Goal: Task Accomplishment & Management: Use online tool/utility

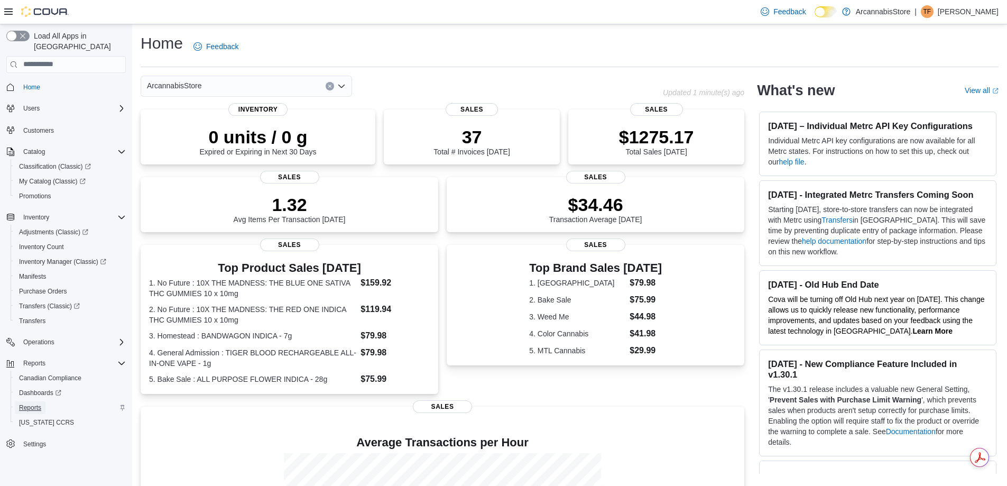
click at [30, 403] on span "Reports" at bounding box center [30, 407] width 22 height 8
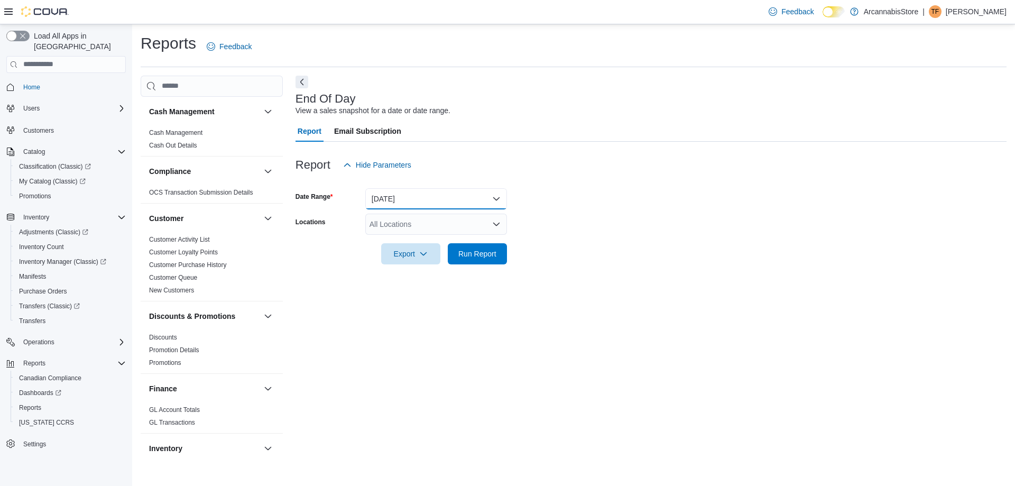
click at [421, 199] on button "[DATE]" at bounding box center [436, 198] width 142 height 21
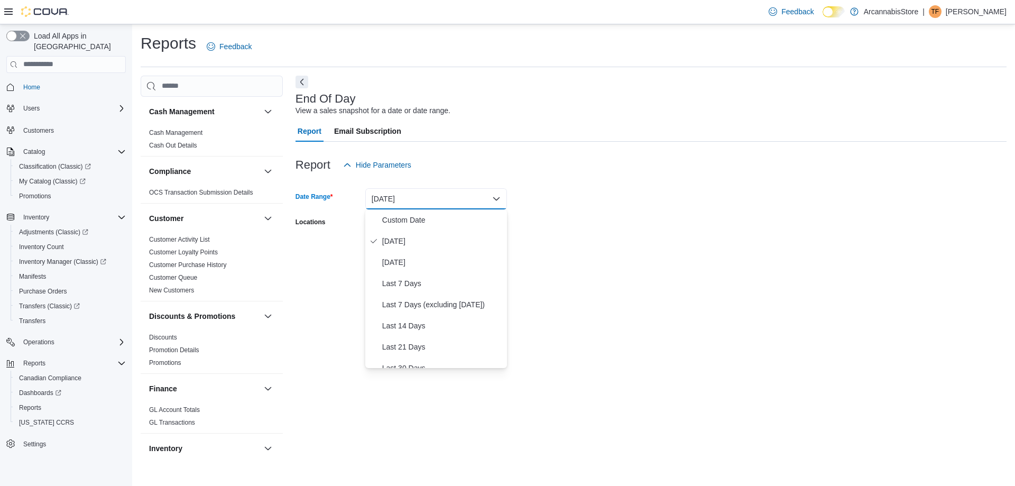
click at [596, 214] on form "Date Range [DATE] Locations All Locations Export Run Report" at bounding box center [651, 220] width 711 height 89
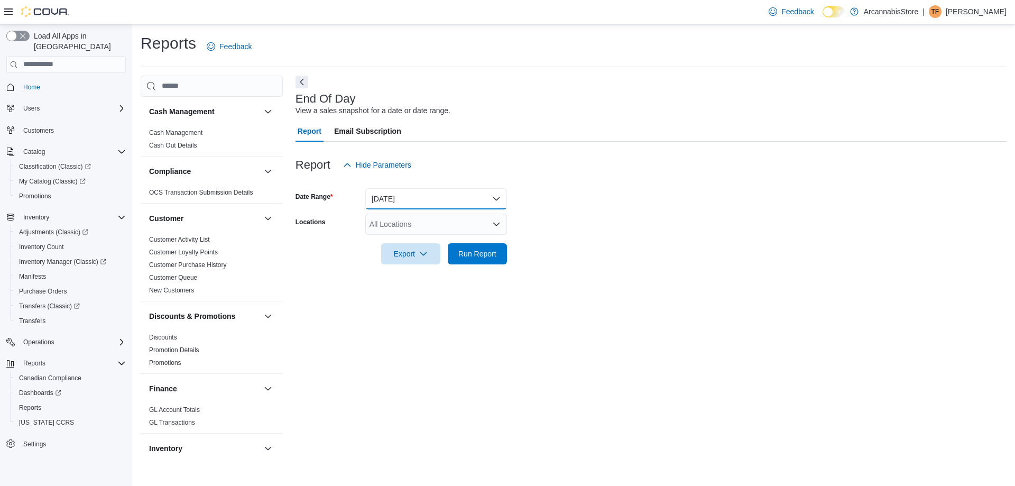
click at [401, 199] on button "[DATE]" at bounding box center [436, 198] width 142 height 21
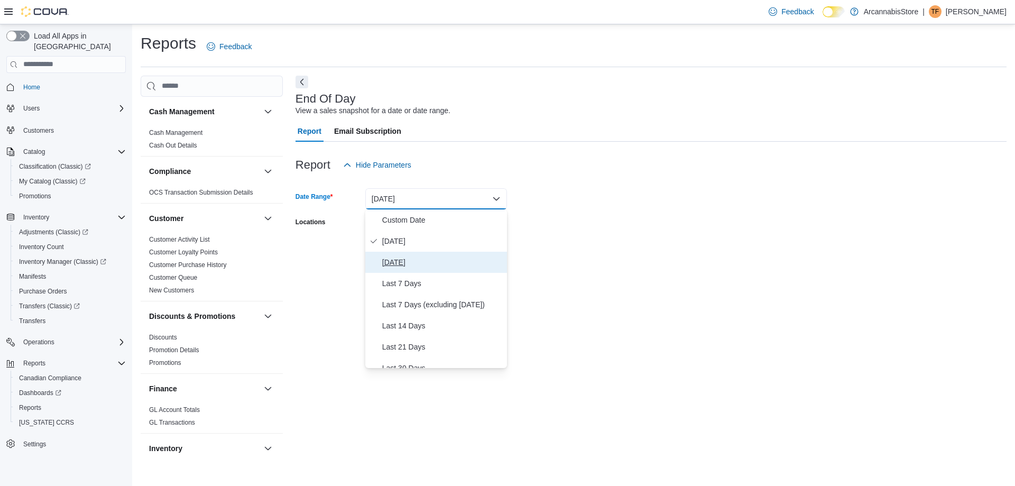
click at [395, 257] on span "[DATE]" at bounding box center [442, 262] width 121 height 13
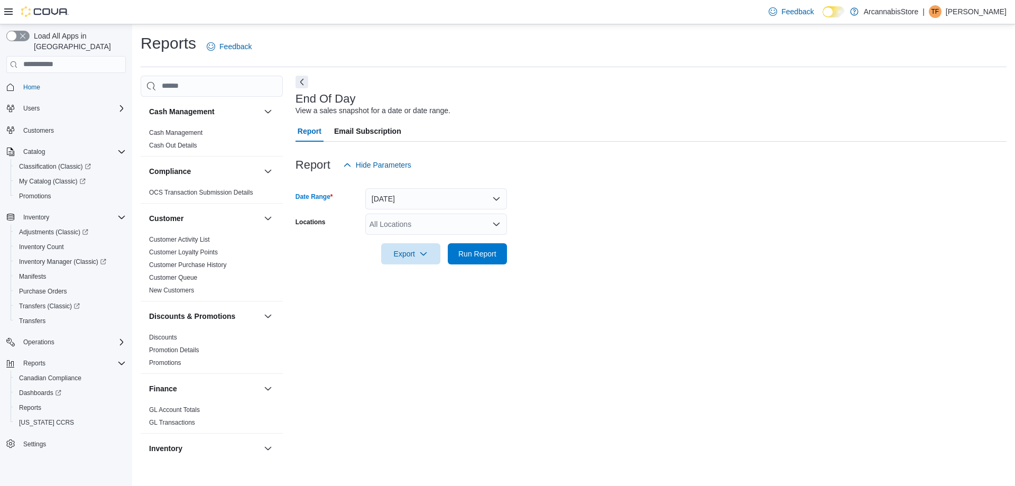
click at [458, 222] on div "All Locations" at bounding box center [436, 224] width 142 height 21
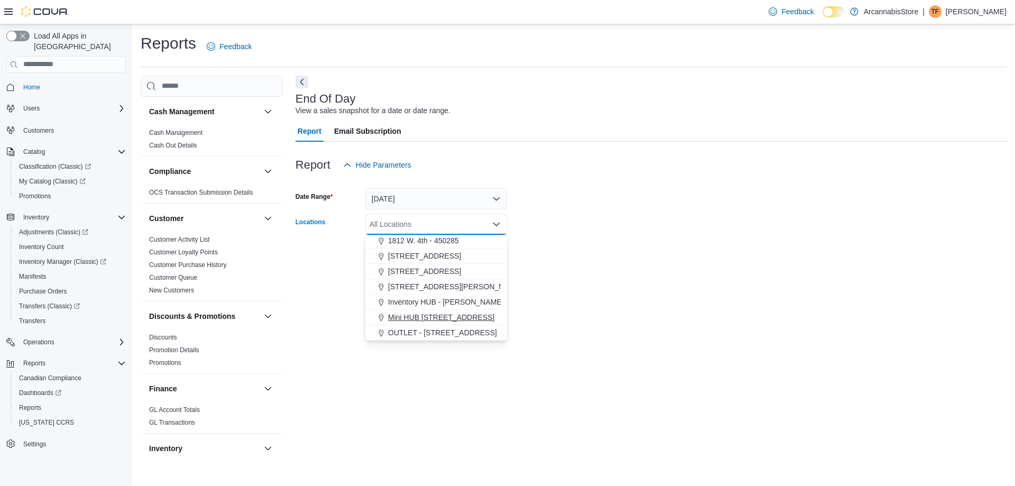
click at [465, 314] on span "Mini HUB [STREET_ADDRESS]" at bounding box center [441, 317] width 106 height 11
click at [609, 287] on div "End Of Day View a sales snapshot for a date or date range. Report Email Subscri…" at bounding box center [651, 268] width 711 height 385
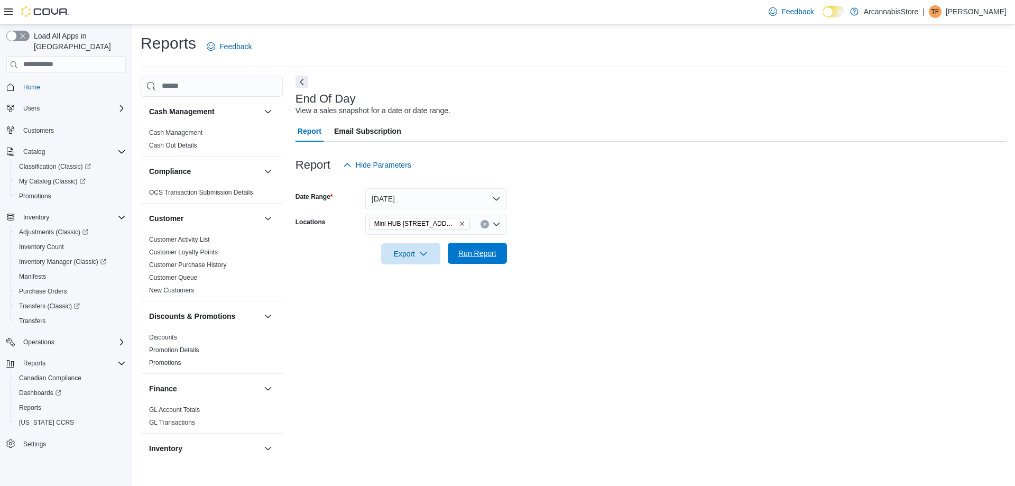
click at [499, 255] on span "Run Report" at bounding box center [477, 253] width 47 height 21
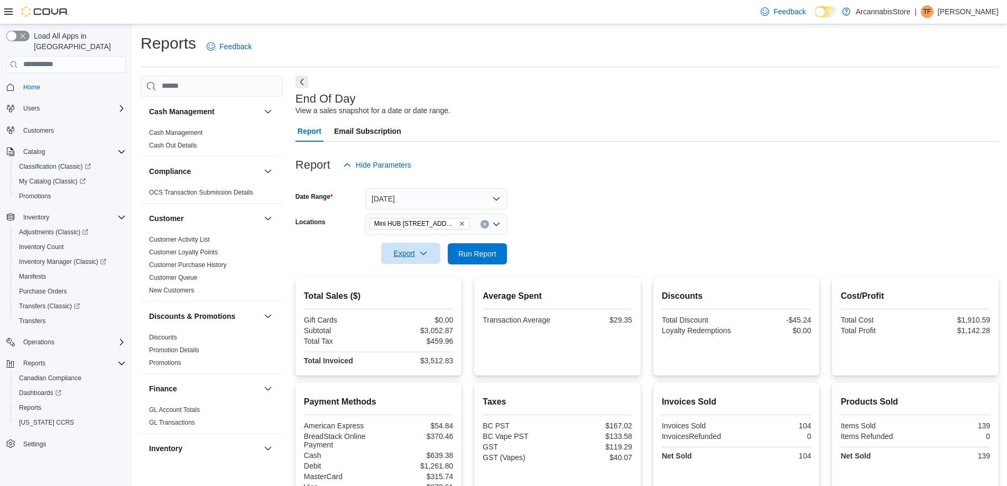
click at [419, 259] on span "Export" at bounding box center [411, 253] width 47 height 21
click at [420, 293] on span "Export to Pdf" at bounding box center [413, 296] width 48 height 8
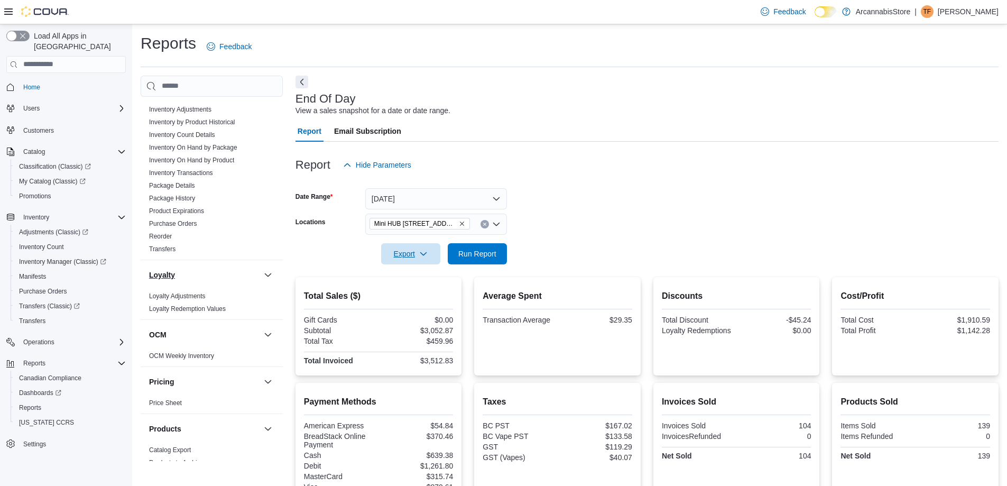
scroll to position [582, 0]
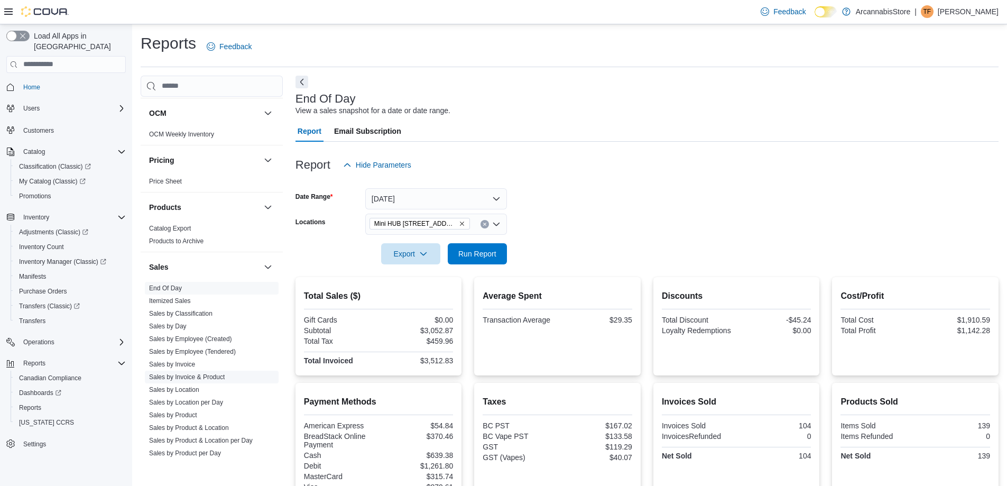
click at [187, 390] on link "Sales by Location" at bounding box center [174, 389] width 50 height 7
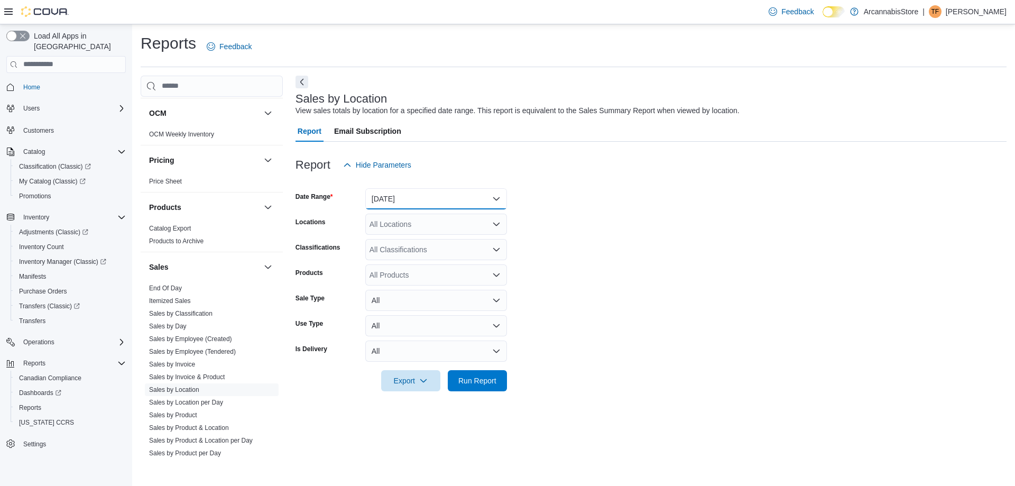
click at [441, 195] on button "[DATE]" at bounding box center [436, 198] width 142 height 21
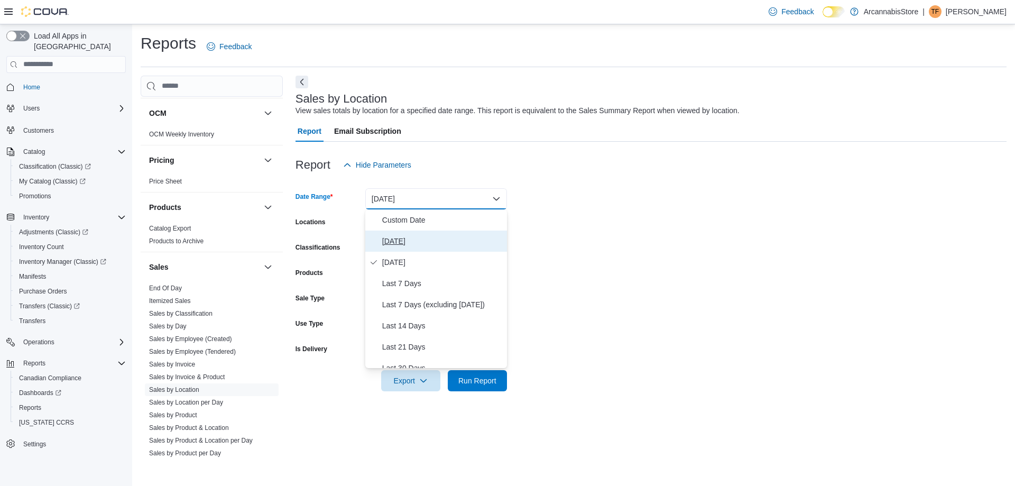
click at [404, 237] on span "[DATE]" at bounding box center [442, 241] width 121 height 13
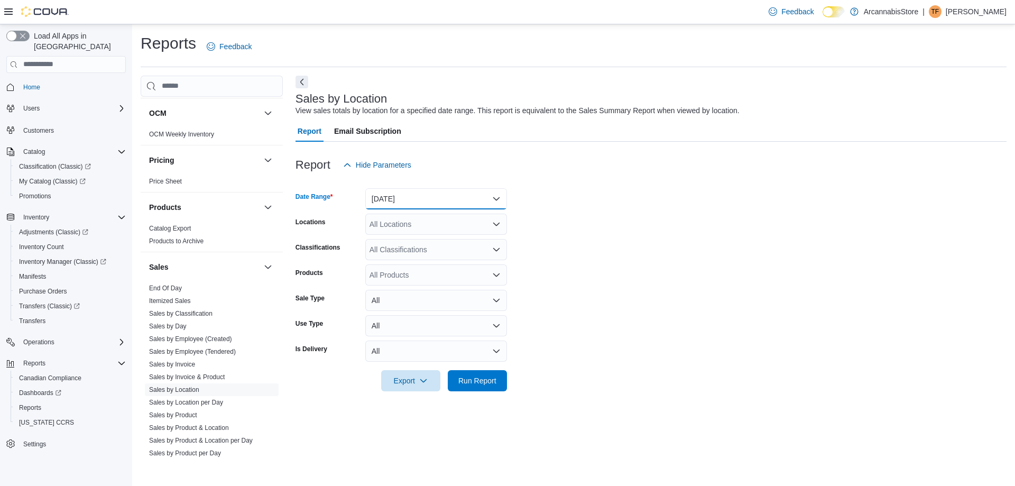
click at [443, 193] on button "[DATE]" at bounding box center [436, 198] width 142 height 21
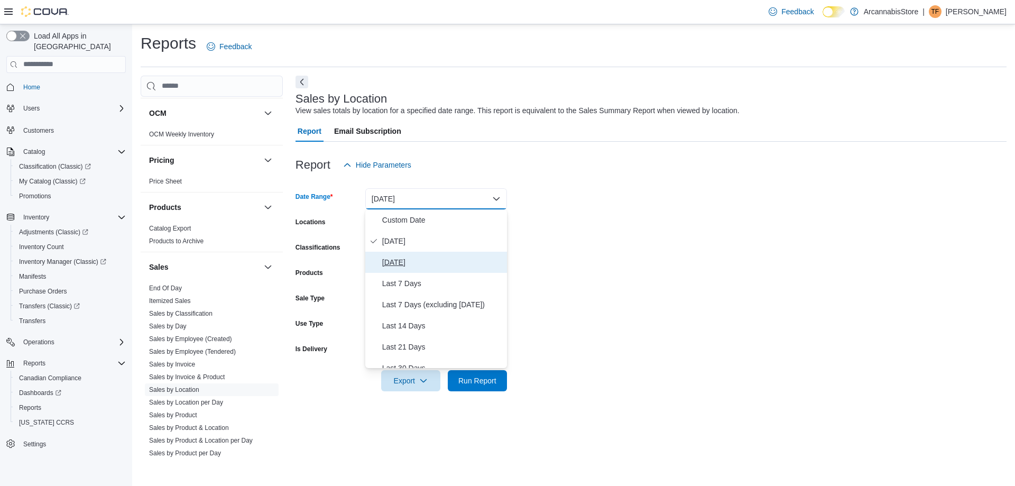
click at [389, 265] on span "[DATE]" at bounding box center [442, 262] width 121 height 13
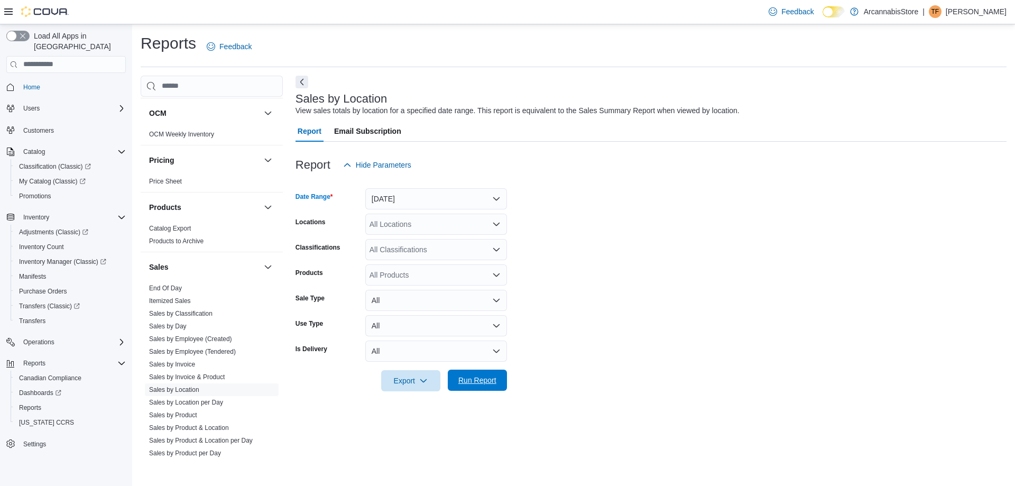
click at [477, 381] on span "Run Report" at bounding box center [477, 380] width 38 height 11
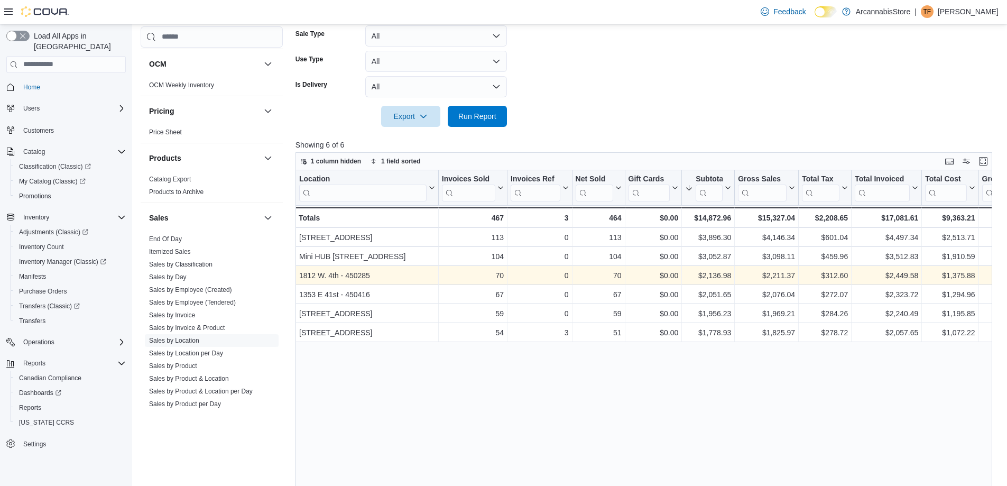
scroll to position [106, 0]
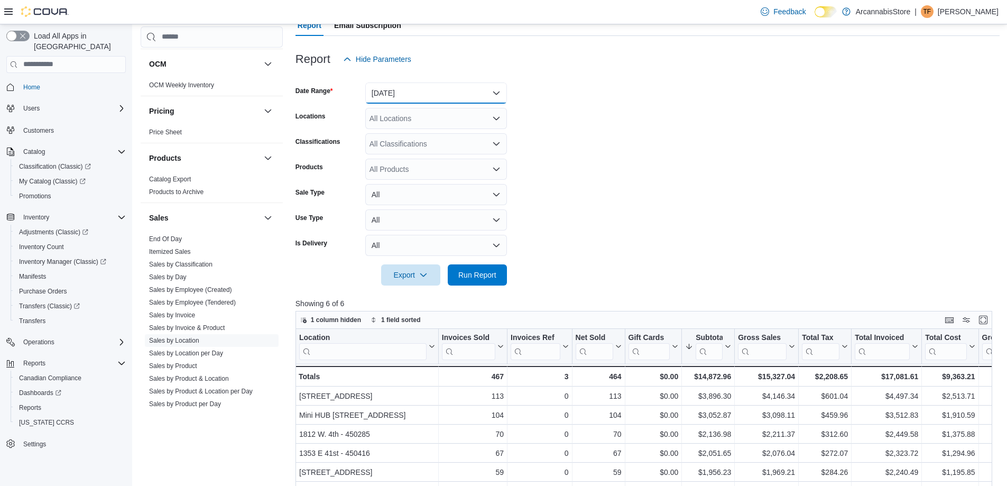
click at [421, 93] on button "[DATE]" at bounding box center [436, 92] width 142 height 21
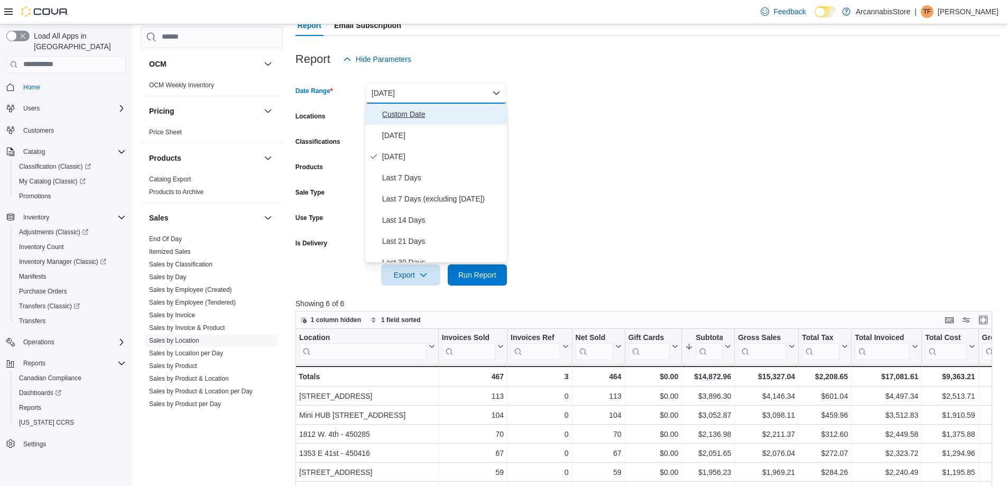
click at [420, 110] on span "Custom Date" at bounding box center [442, 114] width 121 height 13
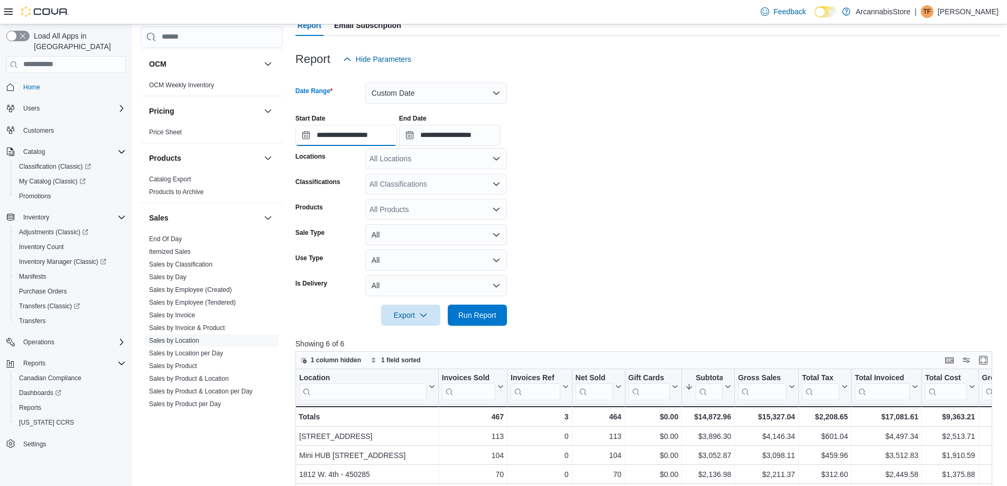
click at [362, 145] on input "**********" at bounding box center [347, 135] width 102 height 21
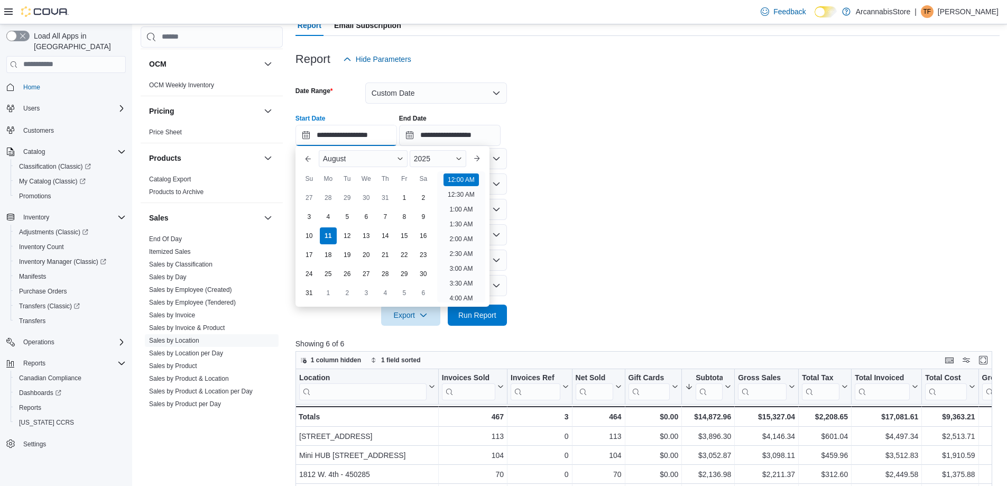
scroll to position [33, 0]
click at [309, 218] on div "3" at bounding box center [309, 216] width 19 height 19
type input "**********"
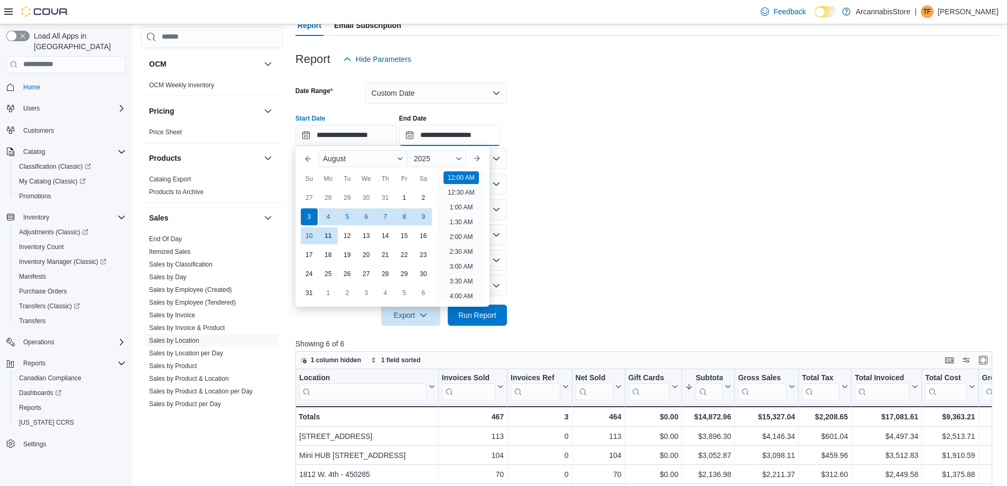
click at [451, 135] on input "**********" at bounding box center [450, 135] width 102 height 21
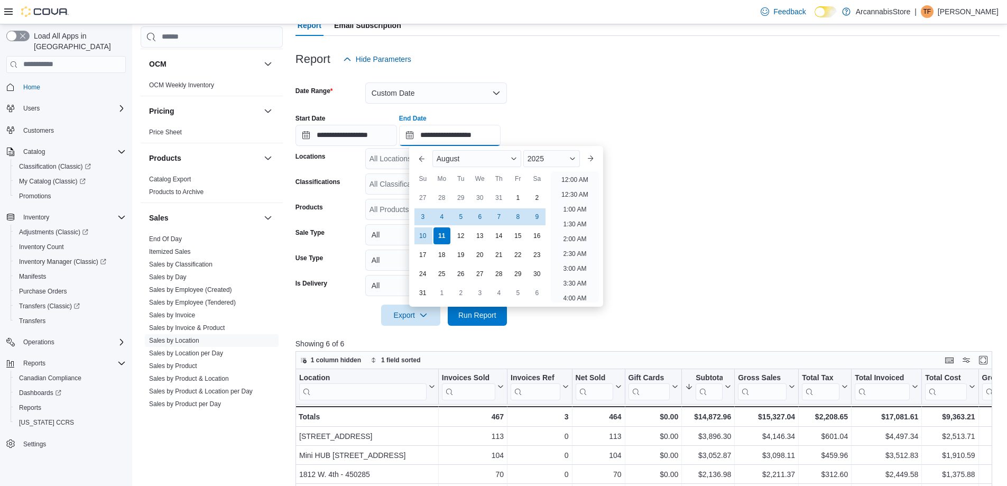
scroll to position [582, 0]
click at [422, 217] on div "3" at bounding box center [422, 216] width 19 height 19
type input "**********"
click at [481, 317] on span "Run Report" at bounding box center [477, 314] width 38 height 11
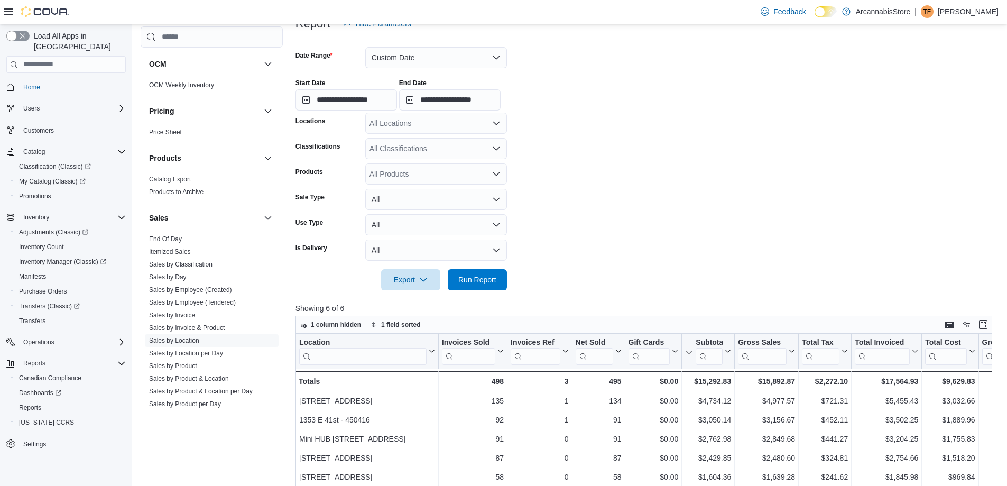
scroll to position [106, 0]
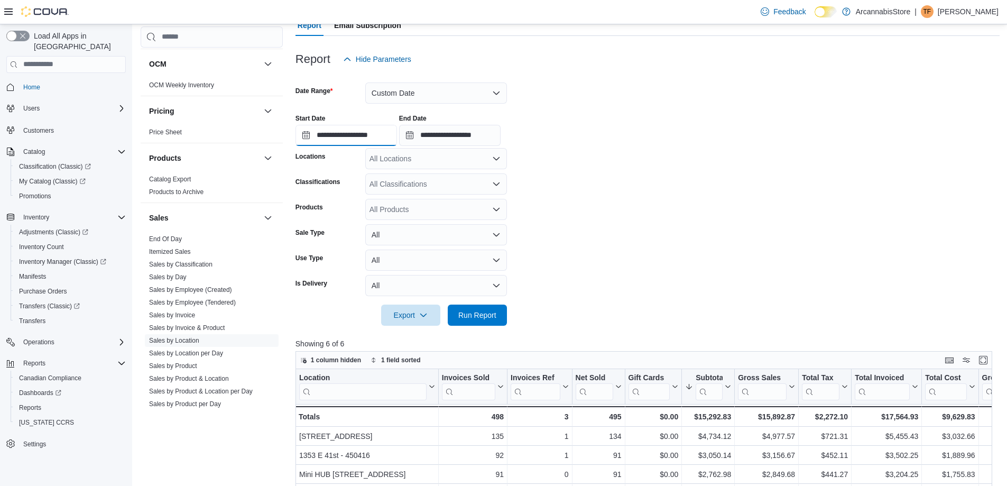
click at [388, 133] on input "**********" at bounding box center [347, 135] width 102 height 21
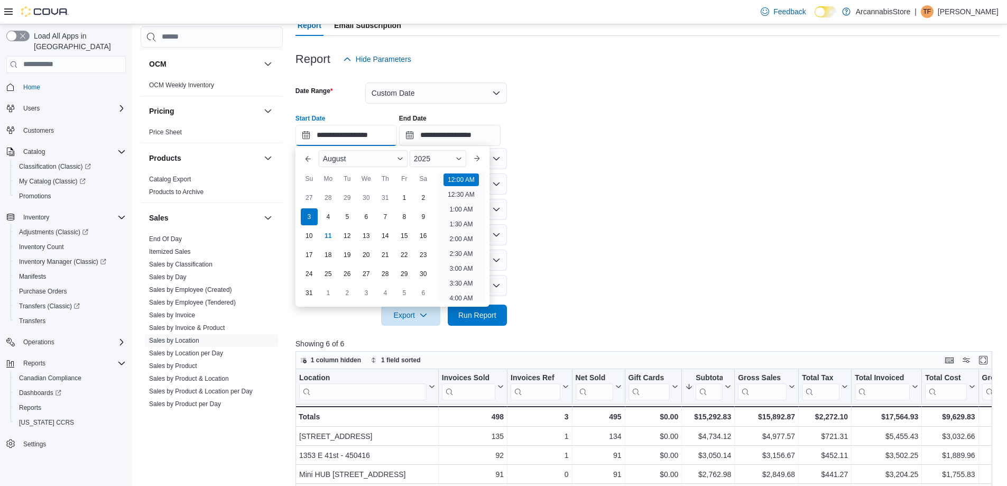
scroll to position [33, 0]
click at [312, 235] on div "10" at bounding box center [309, 235] width 19 height 19
type input "**********"
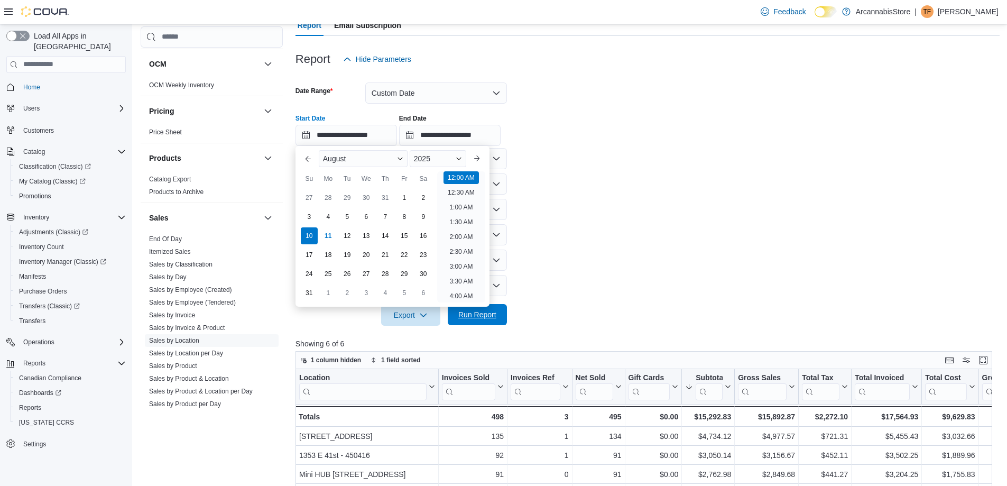
click at [487, 321] on span "Run Report" at bounding box center [477, 314] width 47 height 21
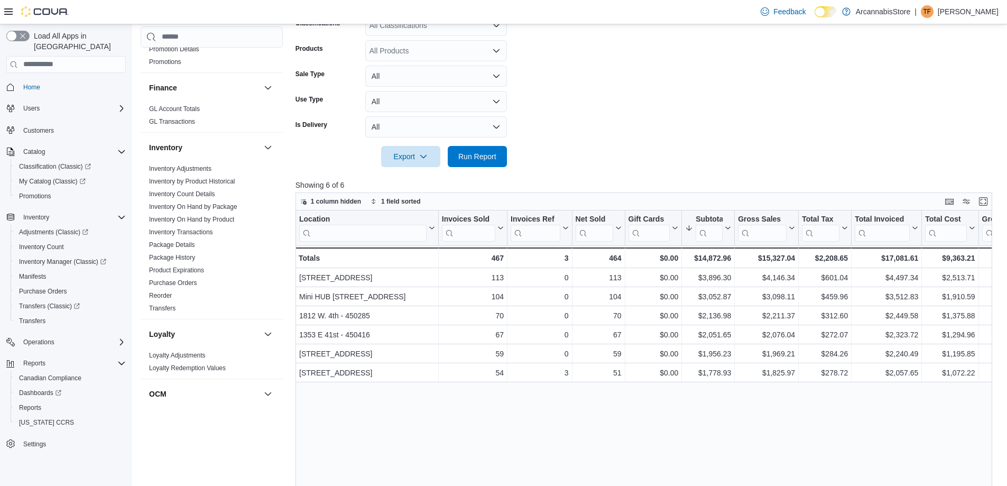
scroll to position [179, 0]
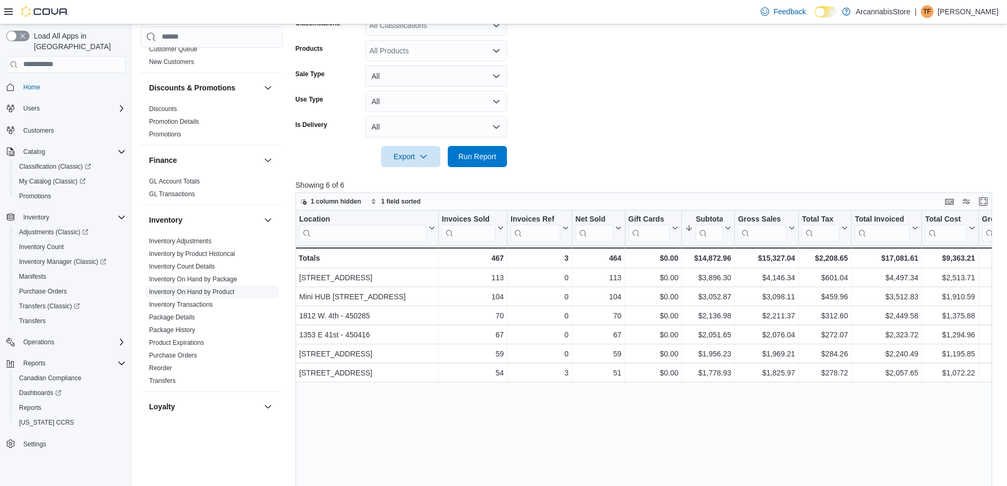
click at [198, 289] on link "Inventory On Hand by Product" at bounding box center [191, 291] width 85 height 7
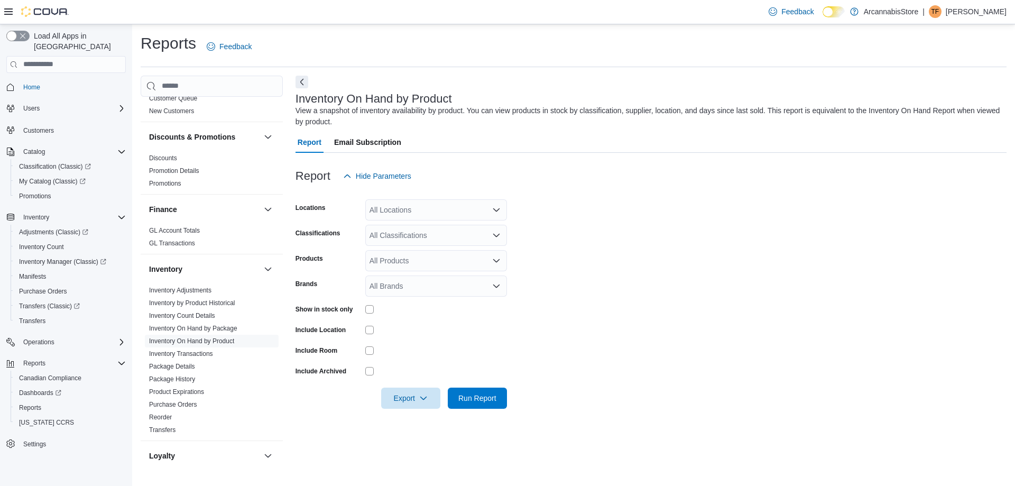
click at [459, 207] on div "All Locations" at bounding box center [436, 209] width 142 height 21
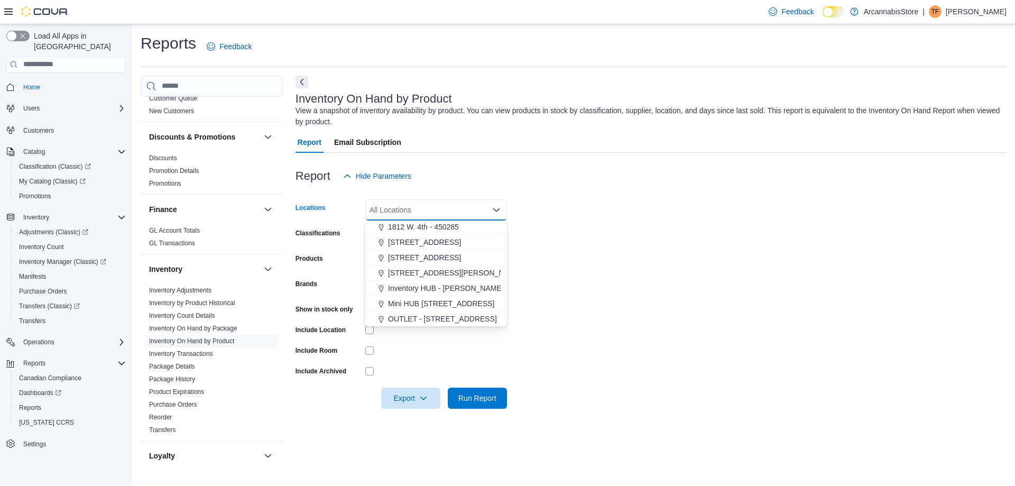
scroll to position [48, 0]
click at [462, 303] on span "Mini HUB [STREET_ADDRESS]" at bounding box center [441, 303] width 106 height 11
click at [583, 291] on form "Locations Mini HUB [STREET_ADDRESS] Combo box. Selected. Mini HUB [STREET_ADDRE…" at bounding box center [651, 298] width 711 height 222
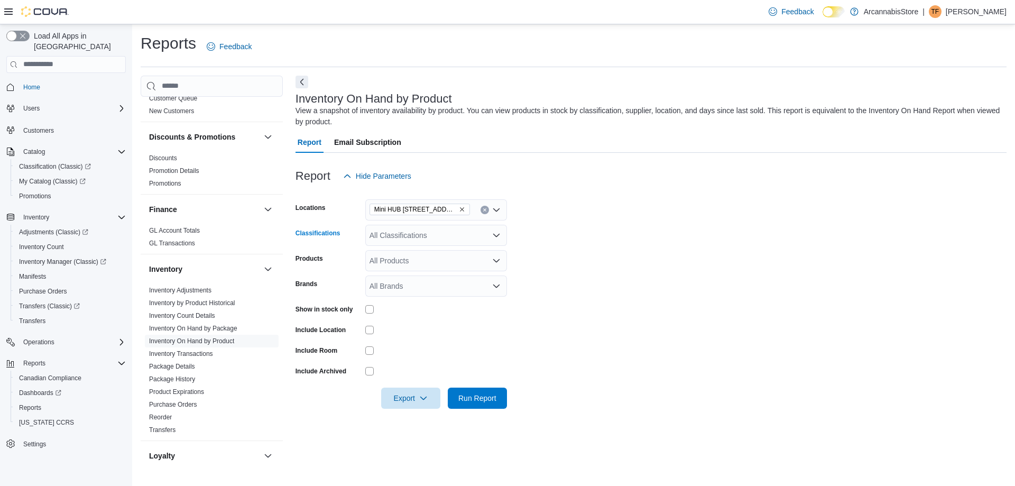
click at [435, 238] on div "All Classifications" at bounding box center [436, 235] width 142 height 21
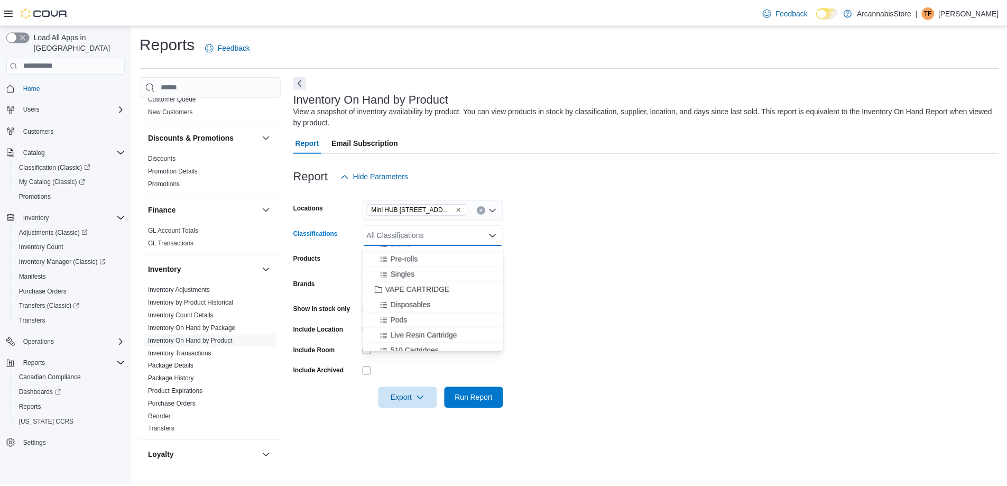
scroll to position [423, 0]
click at [419, 289] on span "VAPE CARTRIDGE" at bounding box center [420, 290] width 65 height 11
click at [473, 392] on span "Run Report" at bounding box center [477, 397] width 47 height 21
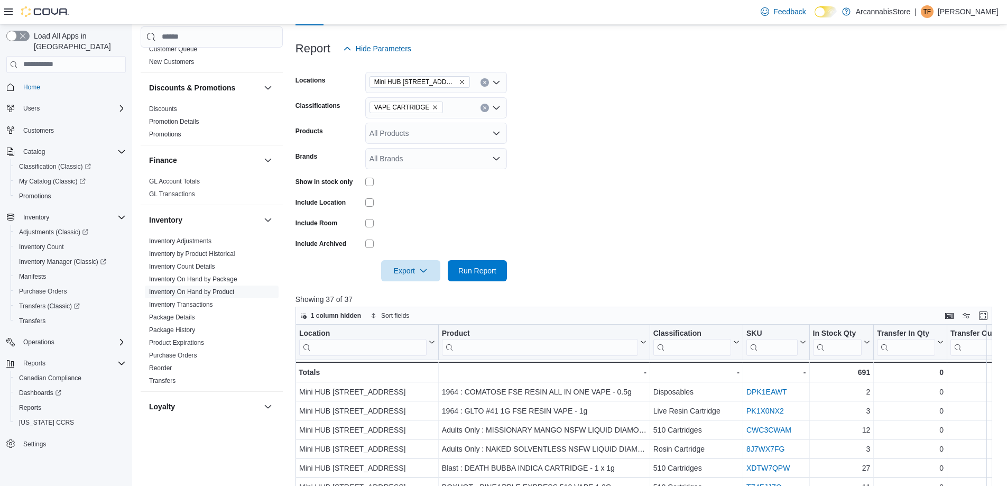
scroll to position [159, 0]
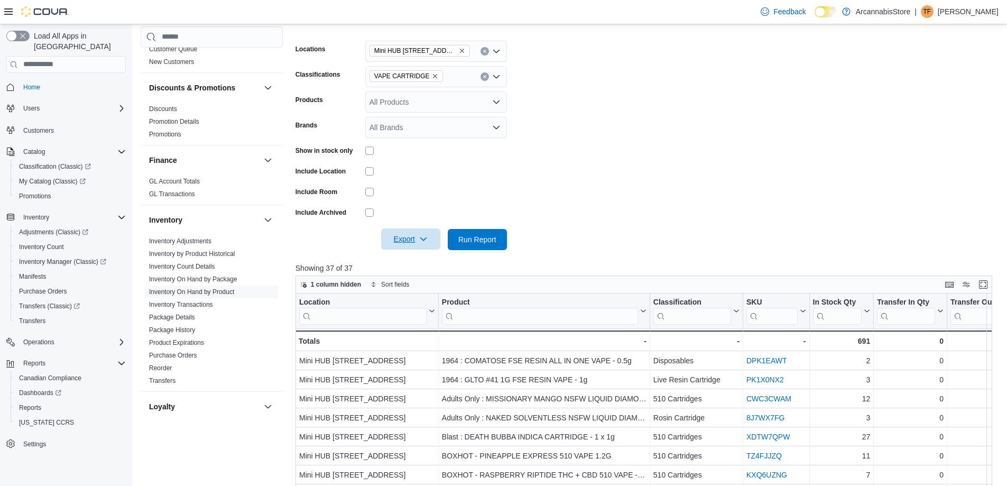
click at [423, 236] on icon "button" at bounding box center [423, 239] width 8 height 8
click at [414, 261] on span "Export to Excel" at bounding box center [413, 260] width 48 height 8
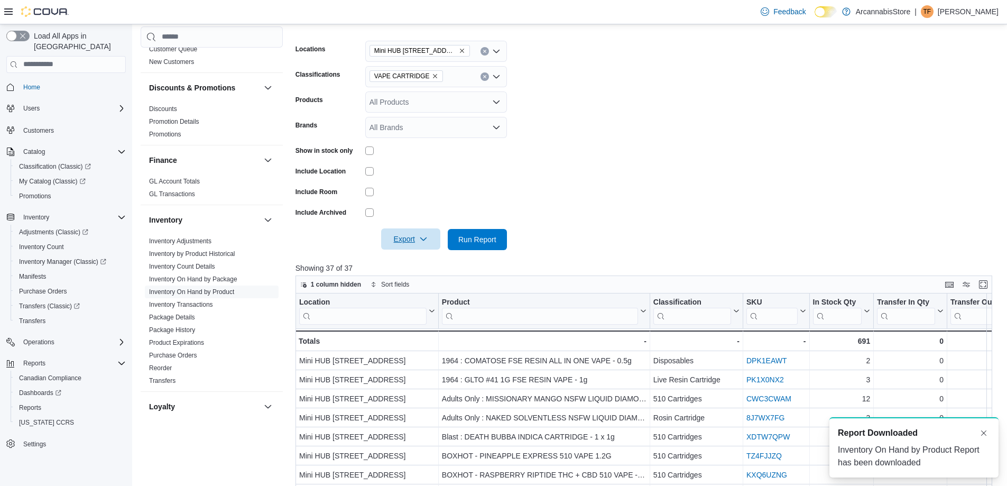
scroll to position [0, 0]
